Goal: Task Accomplishment & Management: Complete application form

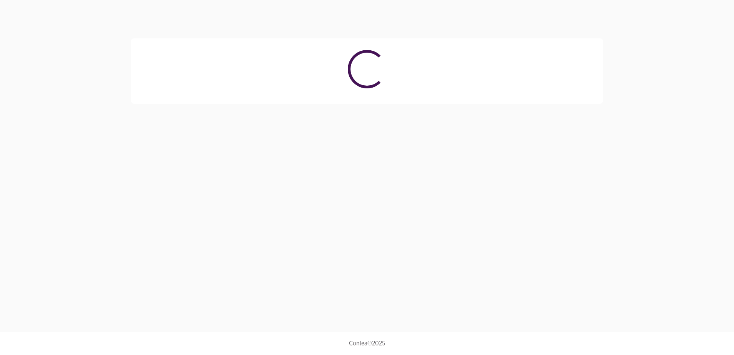
select select "4023"
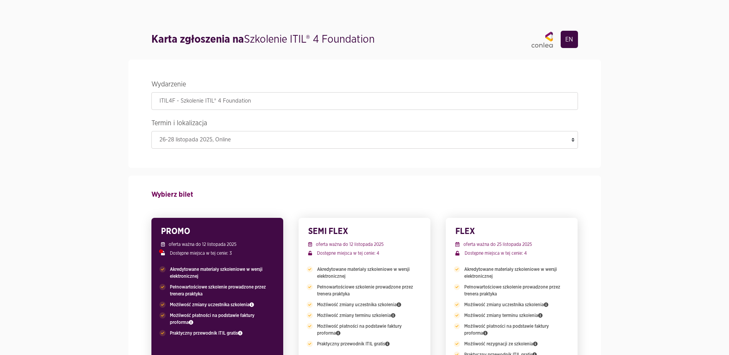
click at [573, 36] on link "EN" at bounding box center [568, 39] width 17 height 17
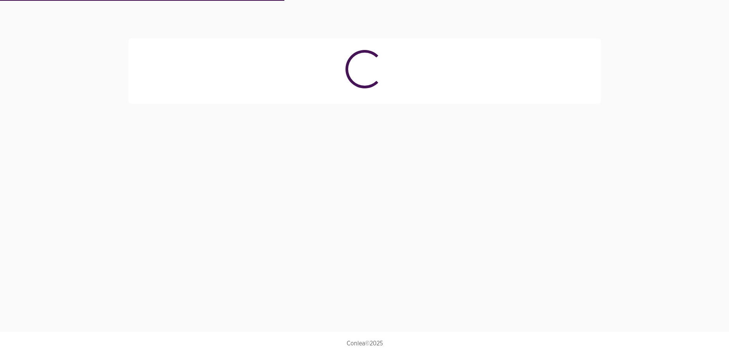
select select "4023"
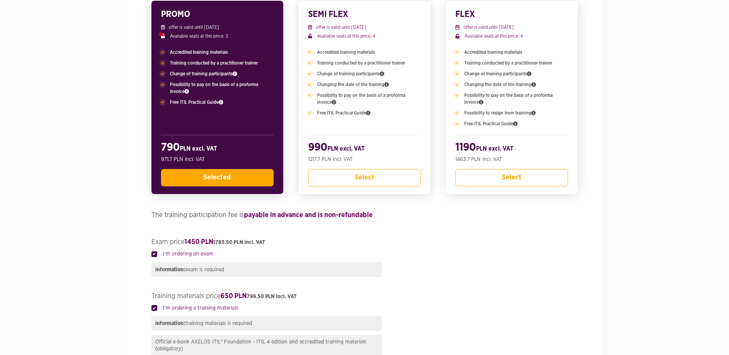
scroll to position [230, 0]
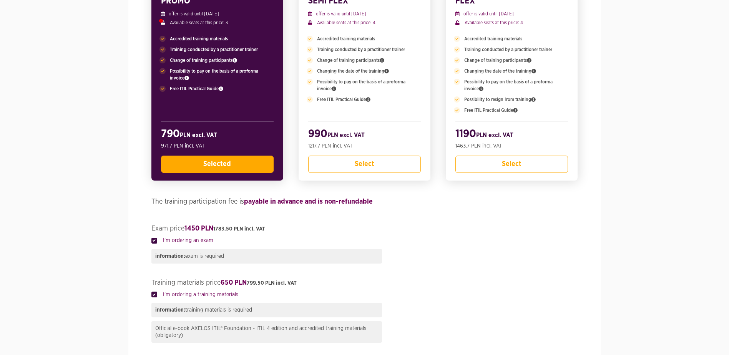
click at [233, 169] on button "Selected" at bounding box center [217, 164] width 113 height 17
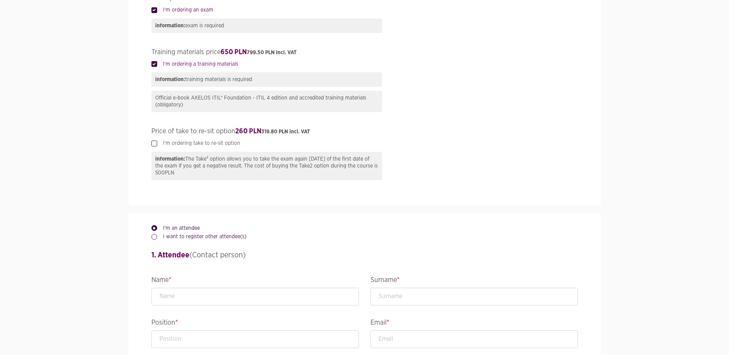
scroll to position [538, 0]
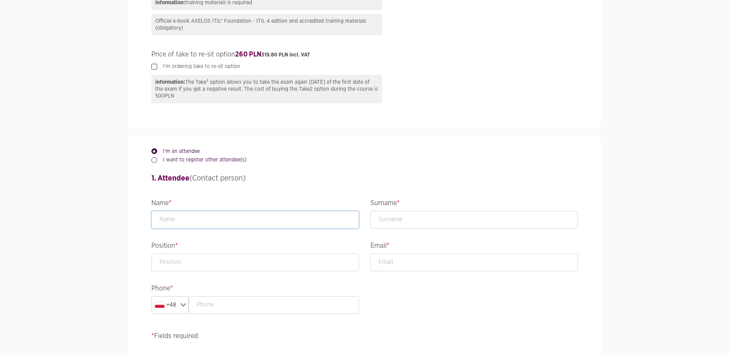
click at [248, 220] on input "text" at bounding box center [254, 220] width 207 height 18
type input "Vishal"
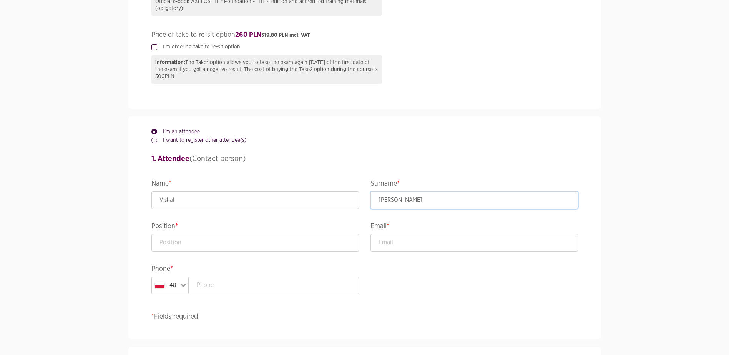
scroll to position [576, 0]
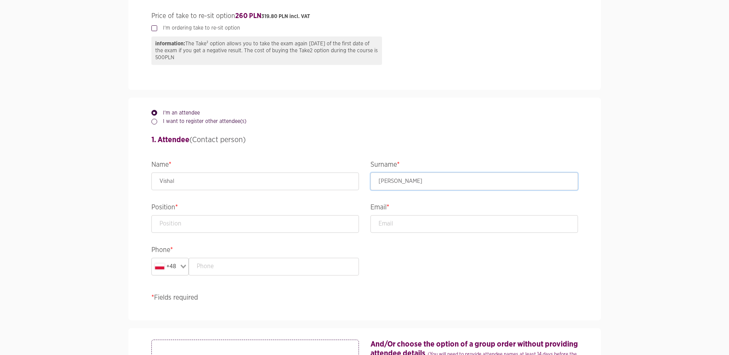
type input "Kudva"
click at [281, 226] on input "text" at bounding box center [254, 224] width 207 height 18
type input "Service Analyst"
click at [411, 224] on input "email" at bounding box center [473, 224] width 207 height 18
type input "vishal_kudva@bat.com"
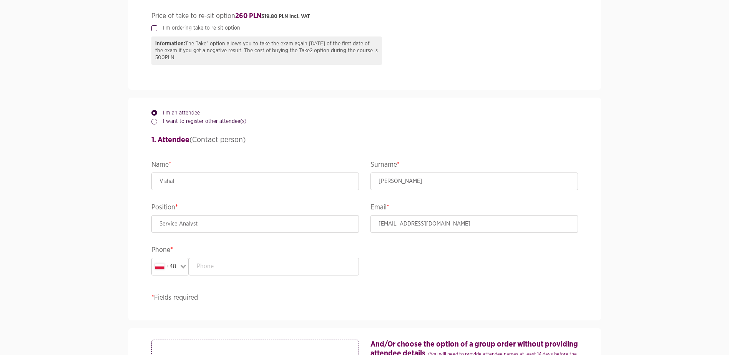
type input "InQse 2 bago, staircase C"
type input "warsaw"
type input "00- 112"
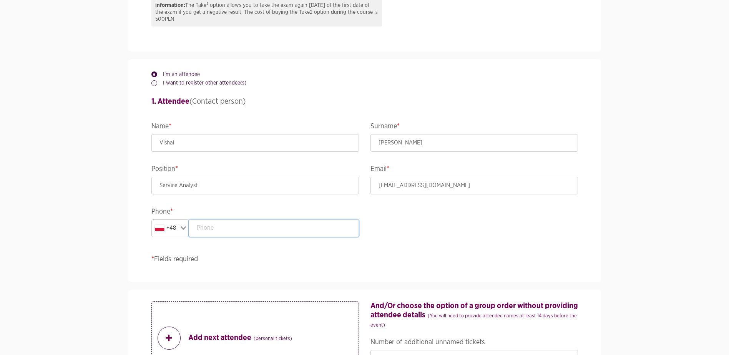
click at [289, 230] on input "text" at bounding box center [274, 228] width 170 height 18
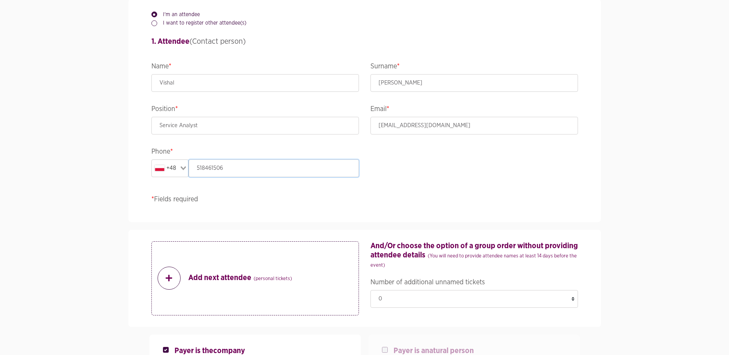
scroll to position [691, 0]
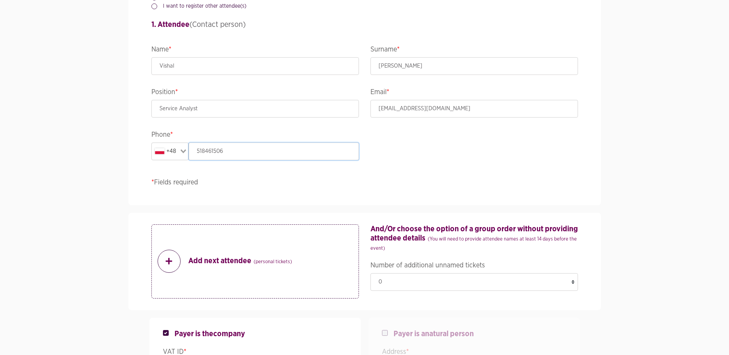
type input "518461506"
click at [485, 280] on select "0 1 2" at bounding box center [473, 282] width 207 height 18
click at [370, 273] on select "0 1 2" at bounding box center [473, 282] width 207 height 18
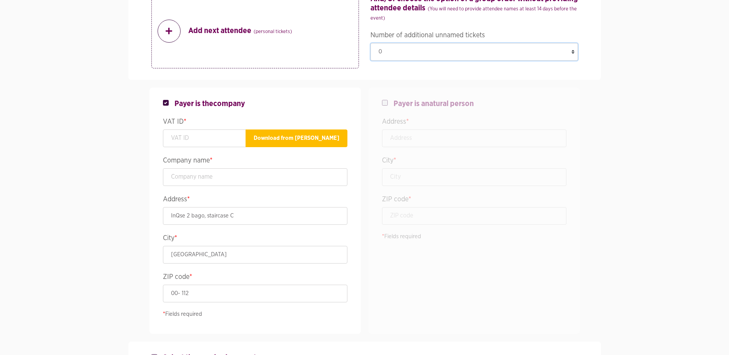
scroll to position [922, 0]
click at [381, 101] on div "Payer is a natural person Address * City * ZIP code * * Fields required" at bounding box center [473, 210] width 207 height 247
checkbox input "false"
checkbox input "true"
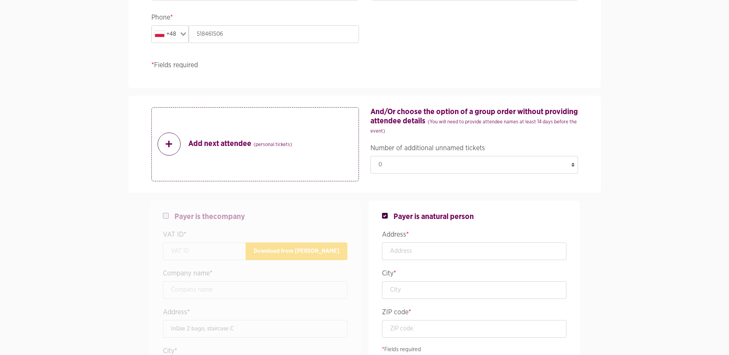
scroll to position [807, 0]
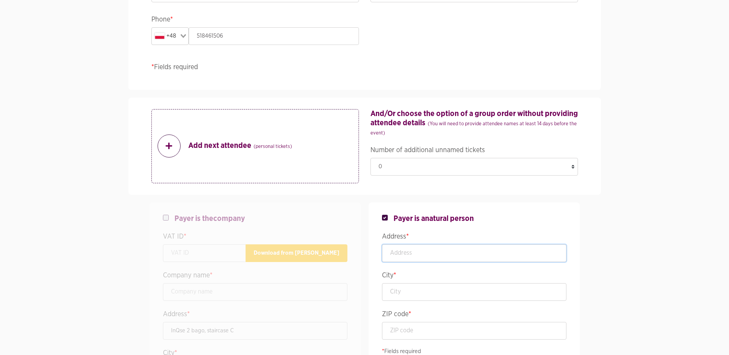
click at [433, 251] on input "text" at bounding box center [474, 253] width 184 height 18
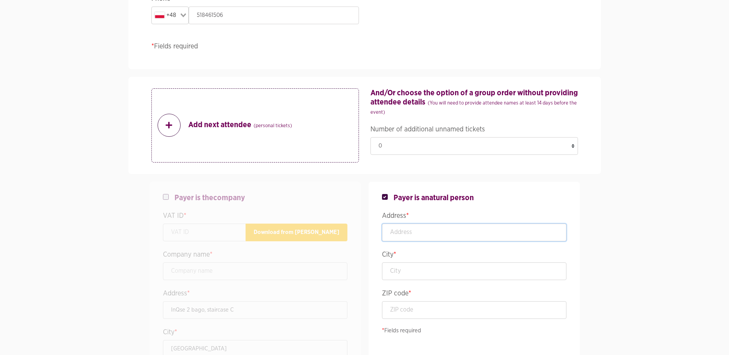
scroll to position [845, 0]
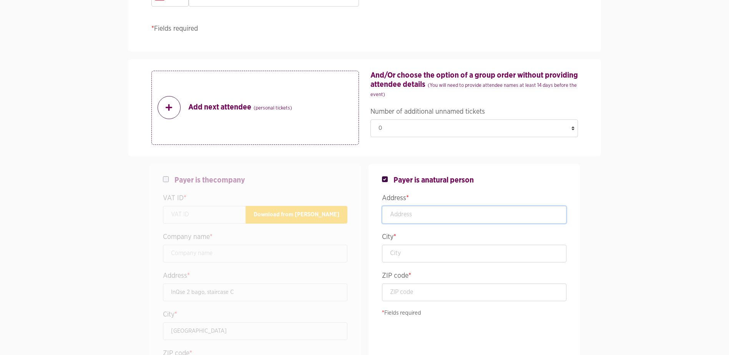
click at [505, 216] on input "text" at bounding box center [474, 215] width 184 height 18
type input "Jurija Gagarina 6, 101"
click at [470, 256] on input "text" at bounding box center [474, 254] width 184 height 18
type input "warsaw"
click at [419, 295] on input "00- 112" at bounding box center [474, 292] width 184 height 18
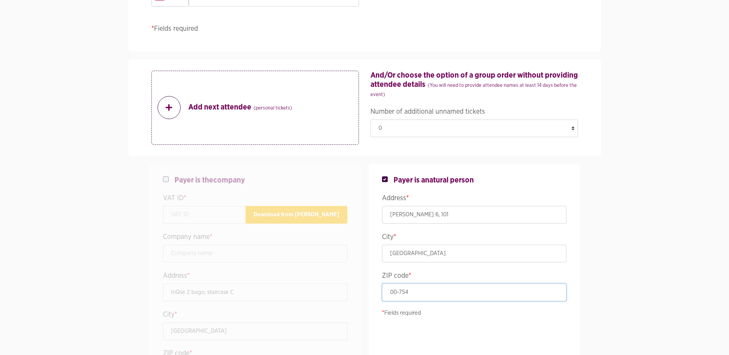
type input "00-754"
click at [480, 214] on input "Jurija Gagarina 6, 101" at bounding box center [474, 215] width 184 height 18
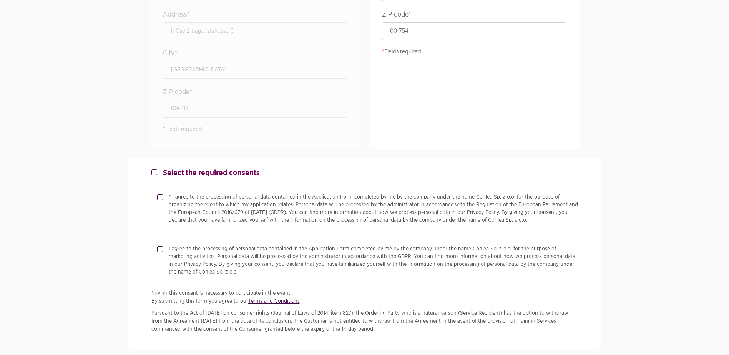
scroll to position [1114, 0]
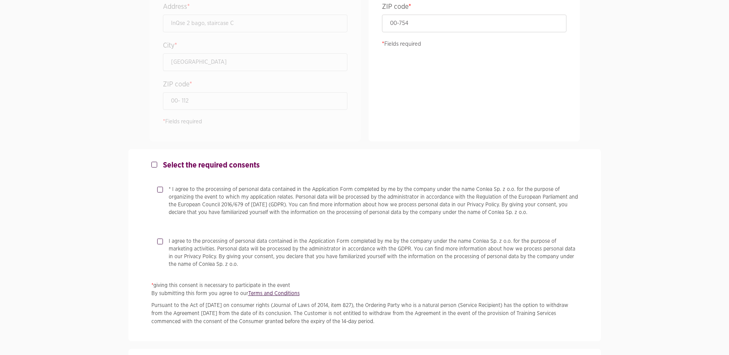
type input "Jurija Gagarina 6, 101, Mokotow"
click at [163, 191] on label "* I agree to the processing of personal data contained in the Application Form …" at bounding box center [370, 205] width 415 height 38
click at [160, 191] on input "* I agree to the processing of personal data contained in the Application Form …" at bounding box center [159, 188] width 4 height 5
checkbox input "true"
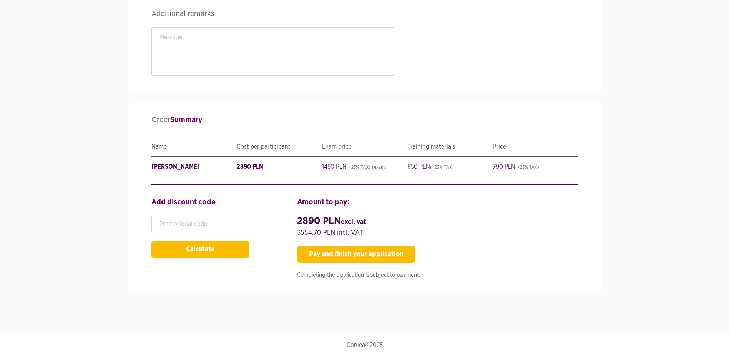
scroll to position [1468, 0]
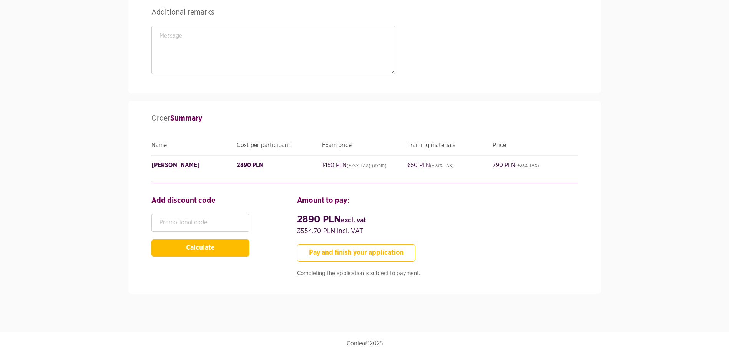
click at [390, 253] on button "Pay and finish your application" at bounding box center [356, 252] width 118 height 17
type input "ServiceAnalyst"
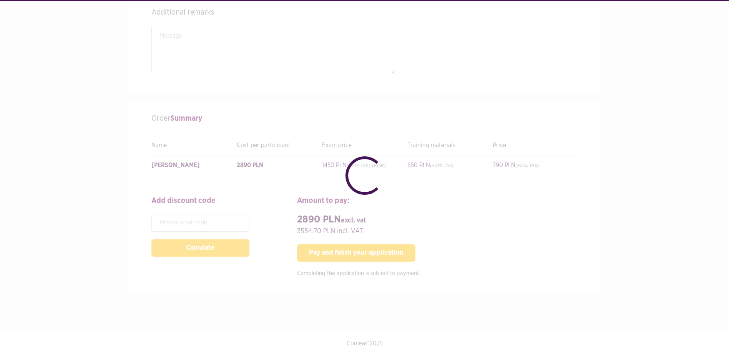
checkbox input "false"
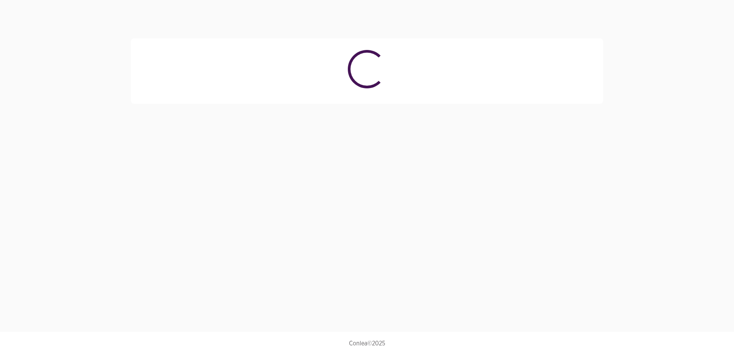
select select "4023"
